Goal: Task Accomplishment & Management: Manage account settings

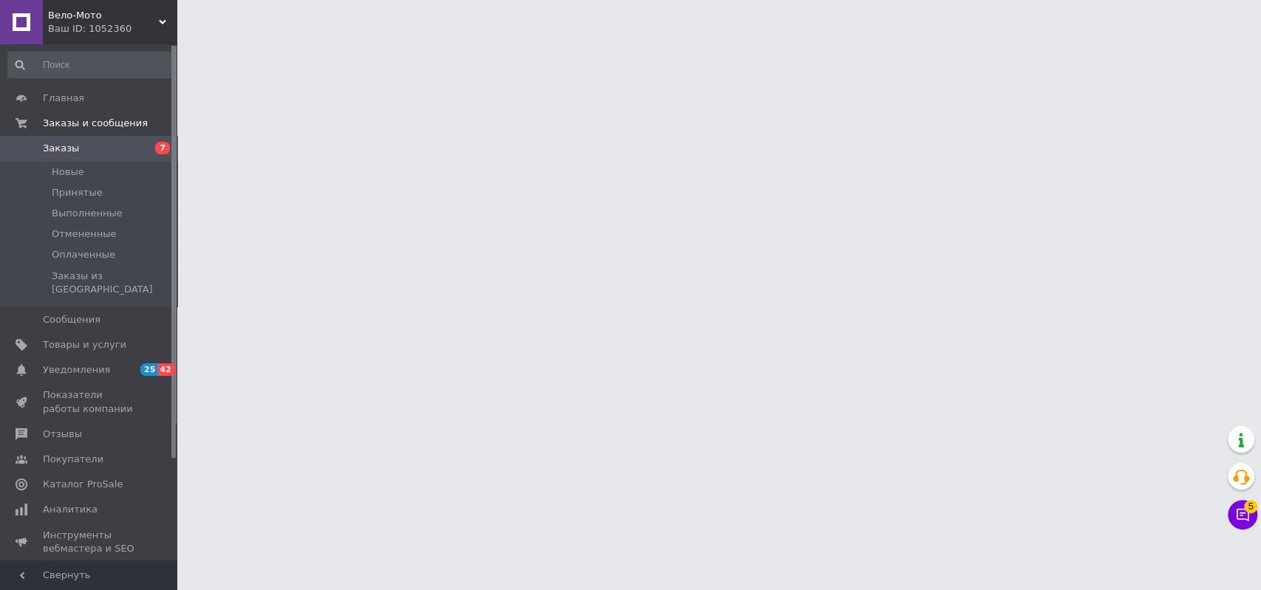
click at [77, 18] on span "Вело-Мото" at bounding box center [103, 15] width 111 height 13
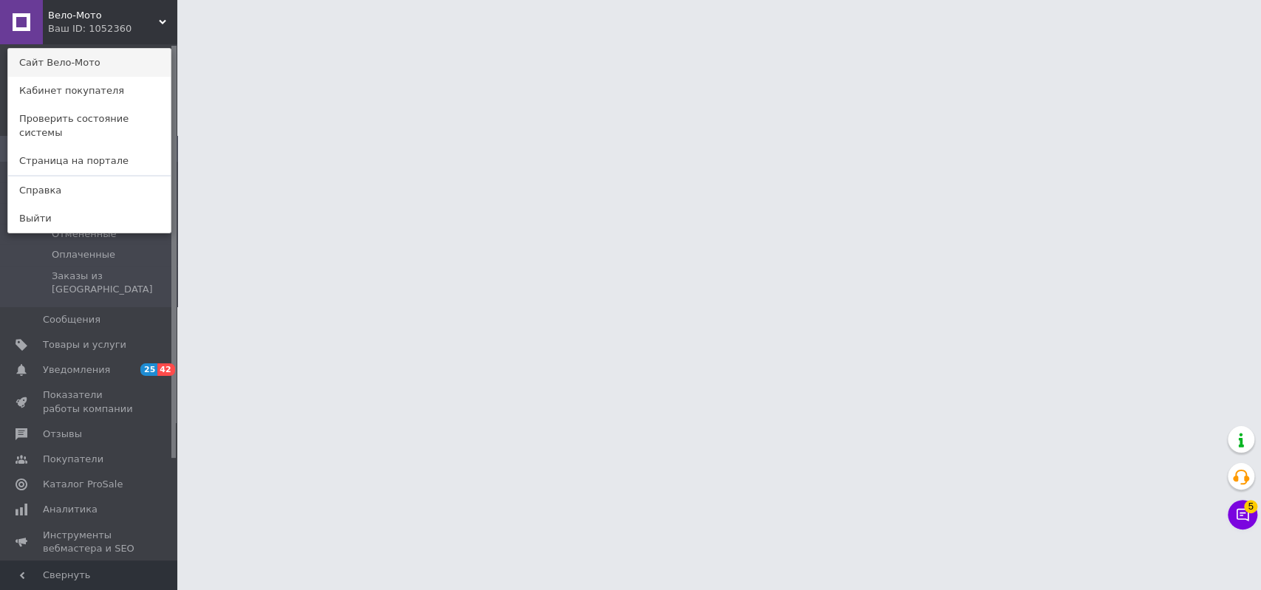
click at [64, 60] on link "Сайт Вело-Мото" at bounding box center [89, 63] width 163 height 28
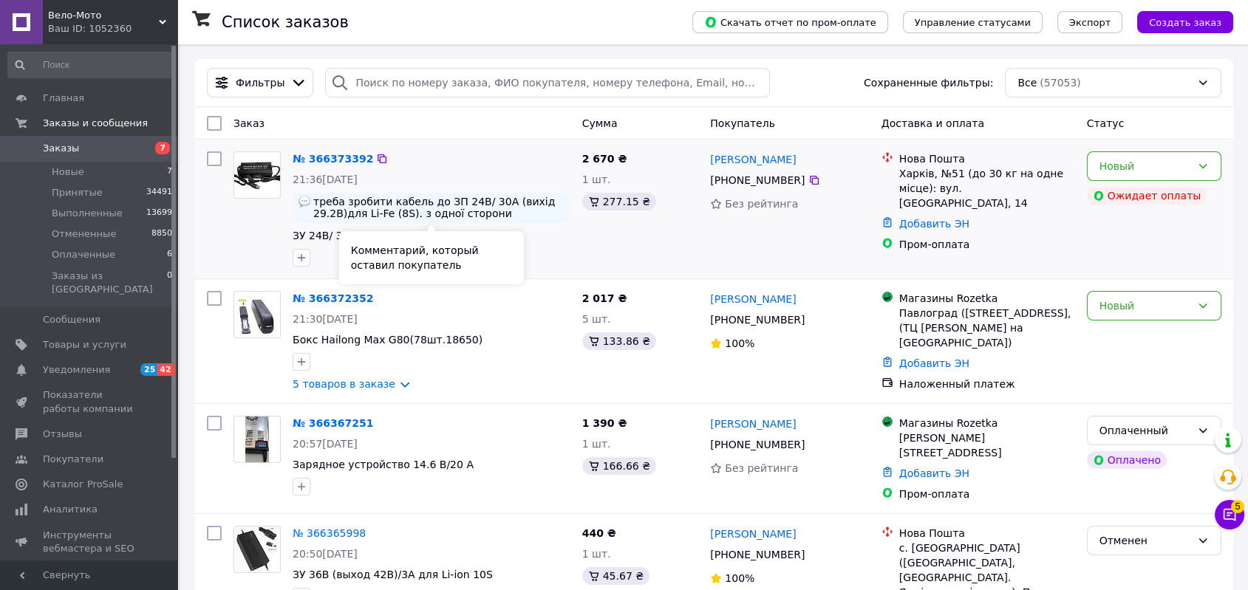
click at [493, 210] on span "треба зробити кабель до ЗП 24B/ 30A (вихід 29.2В)для Li-Fe (8S). з одної сторон…" at bounding box center [438, 208] width 251 height 24
click at [335, 154] on link "№ 366373392" at bounding box center [333, 159] width 81 height 12
